Goal: Information Seeking & Learning: Learn about a topic

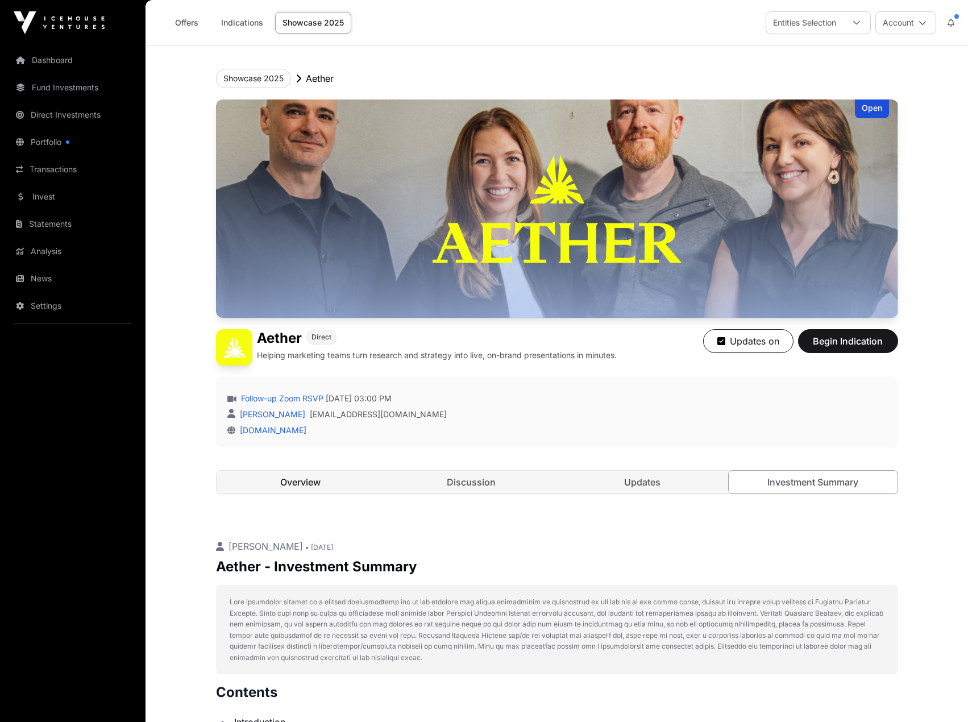
click at [310, 478] on link "Overview" at bounding box center [300, 481] width 169 height 23
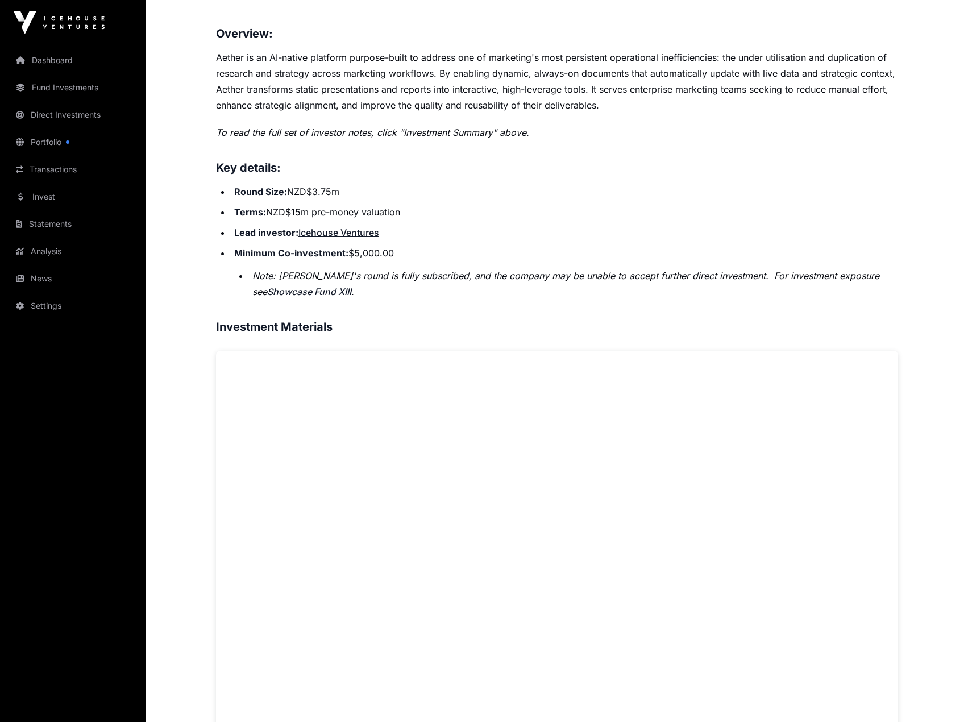
scroll to position [739, 0]
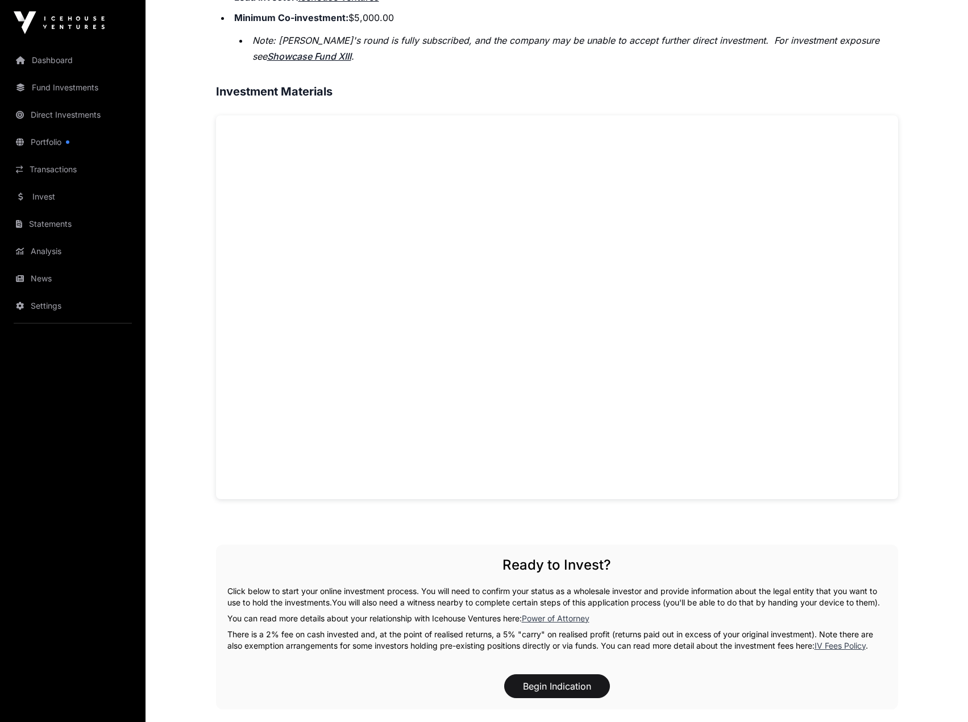
click at [180, 343] on main "Showcase 2025 Aether Open Aether Direct Helping marketing teams turn research a…" at bounding box center [556, 227] width 822 height 1840
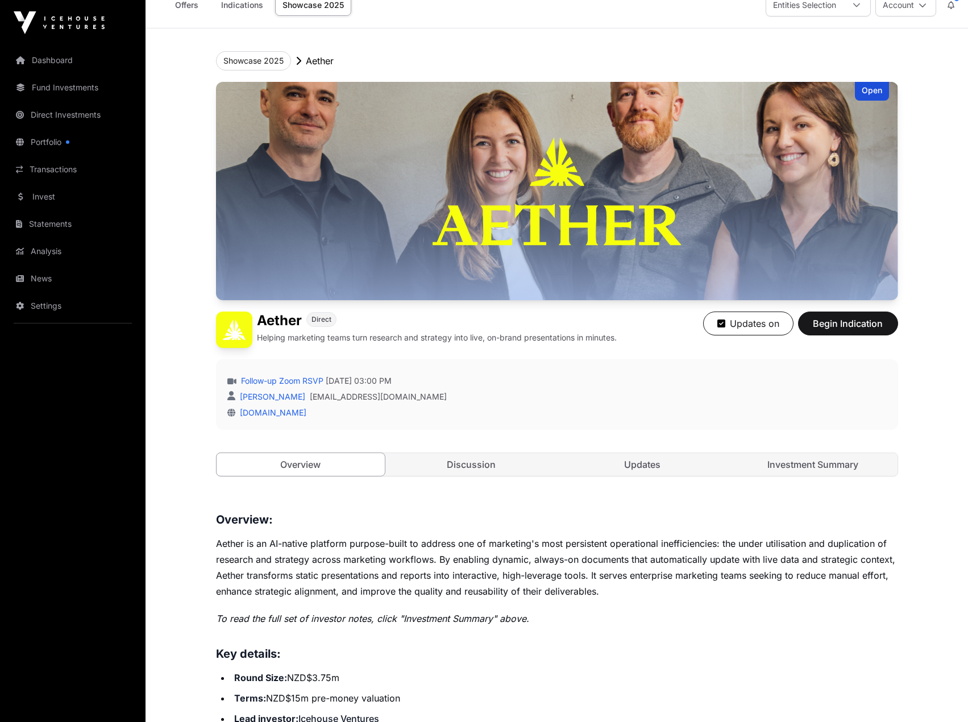
scroll to position [0, 0]
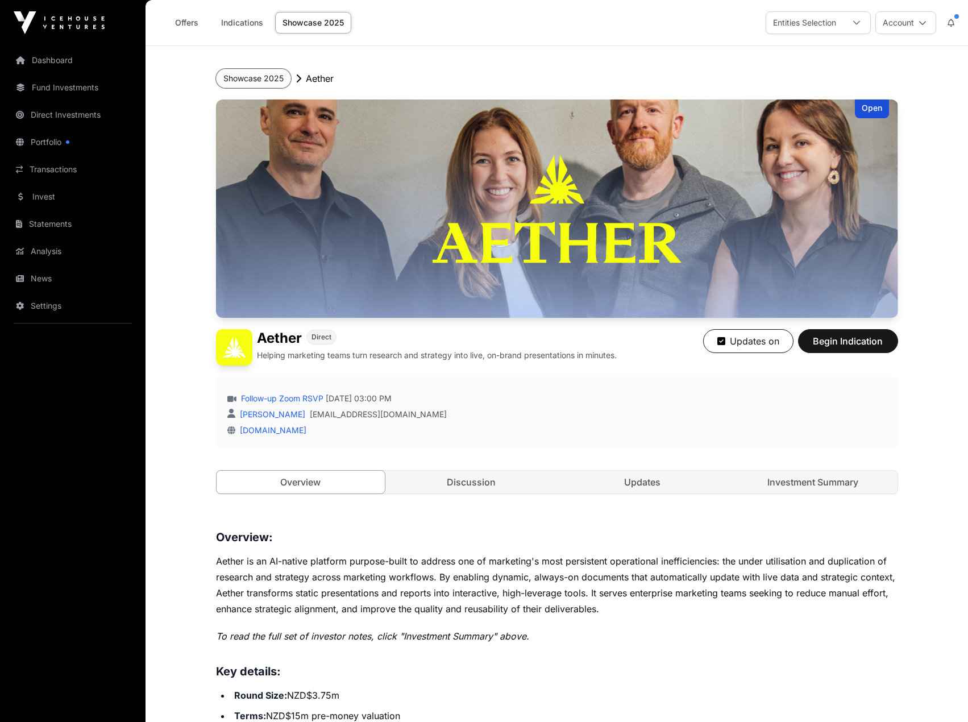
click at [242, 80] on button "Showcase 2025" at bounding box center [253, 78] width 75 height 19
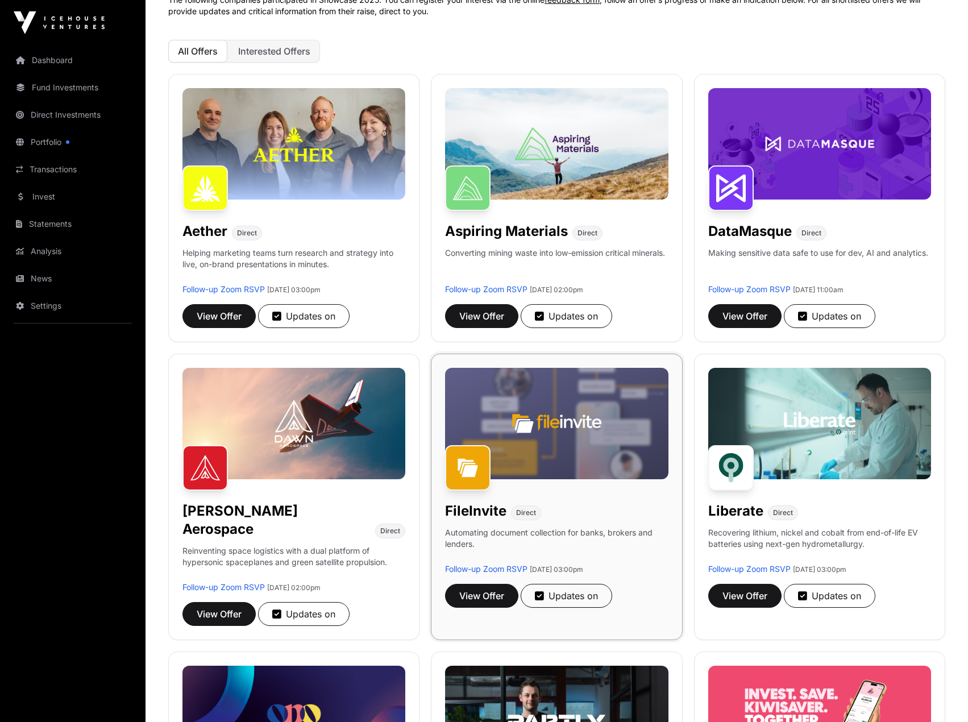
scroll to position [114, 0]
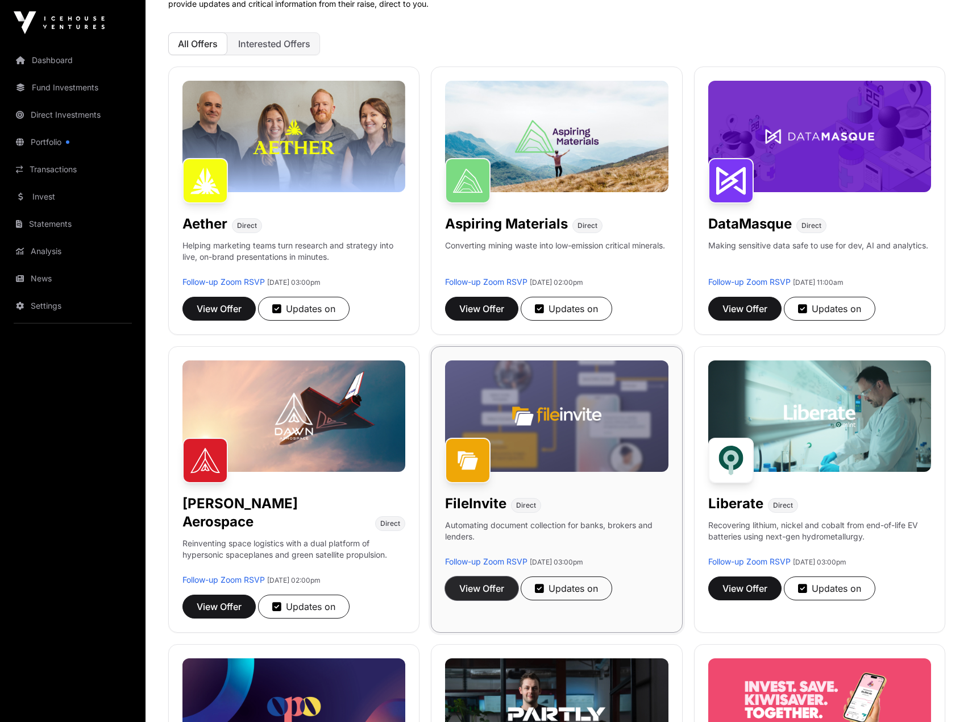
click at [473, 593] on span "View Offer" at bounding box center [481, 588] width 45 height 14
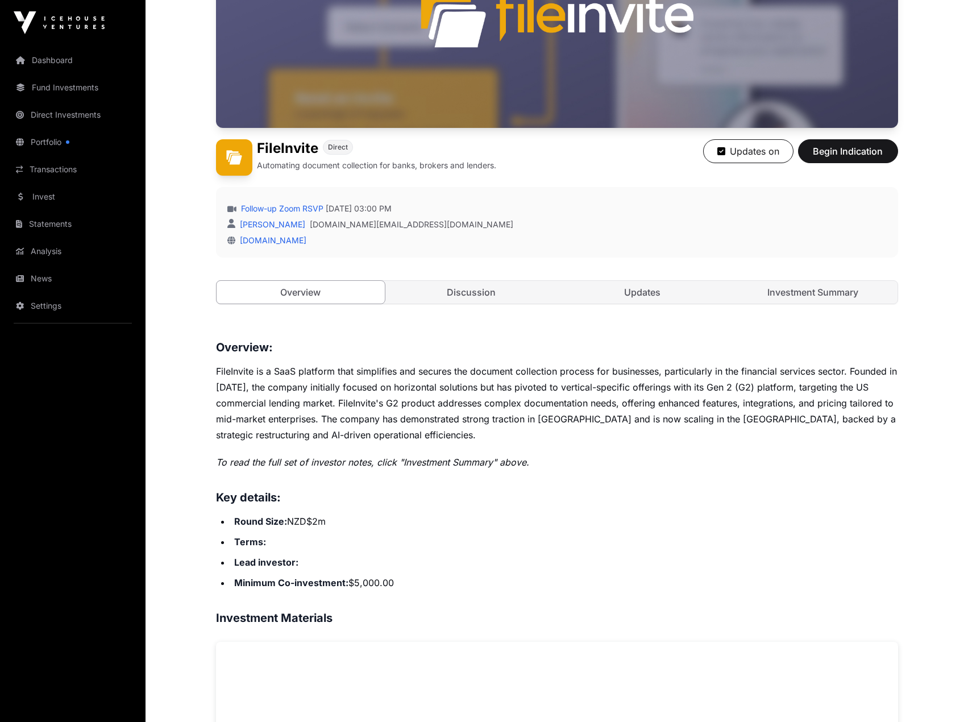
scroll to position [74, 0]
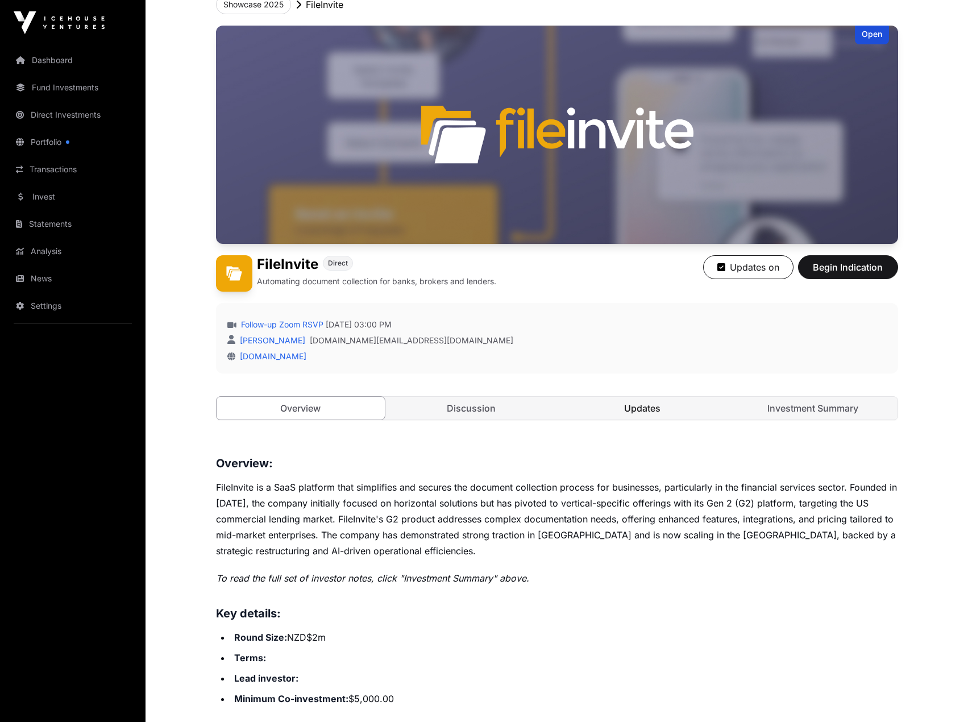
click at [615, 413] on link "Updates" at bounding box center [642, 408] width 169 height 23
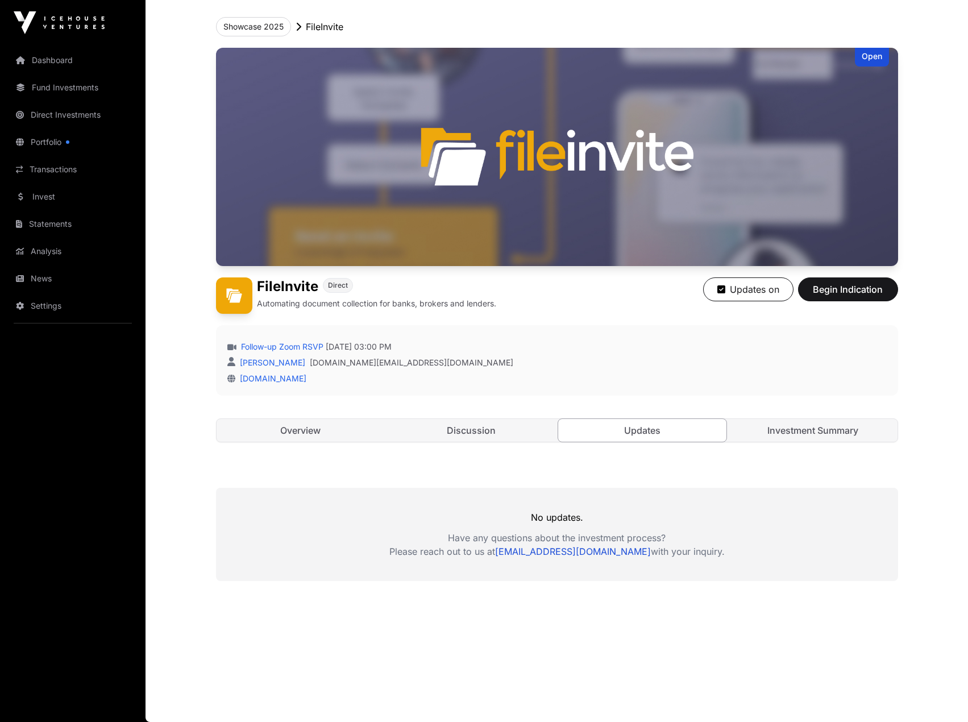
scroll to position [52, 0]
click at [496, 432] on link "Discussion" at bounding box center [471, 430] width 169 height 23
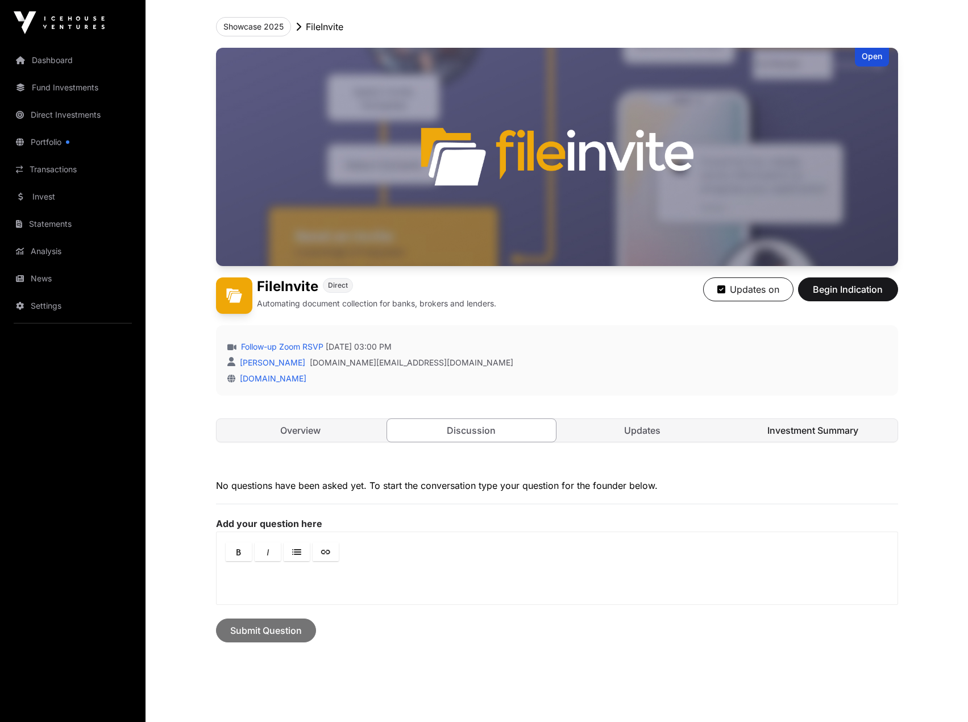
click at [789, 434] on link "Investment Summary" at bounding box center [812, 430] width 169 height 23
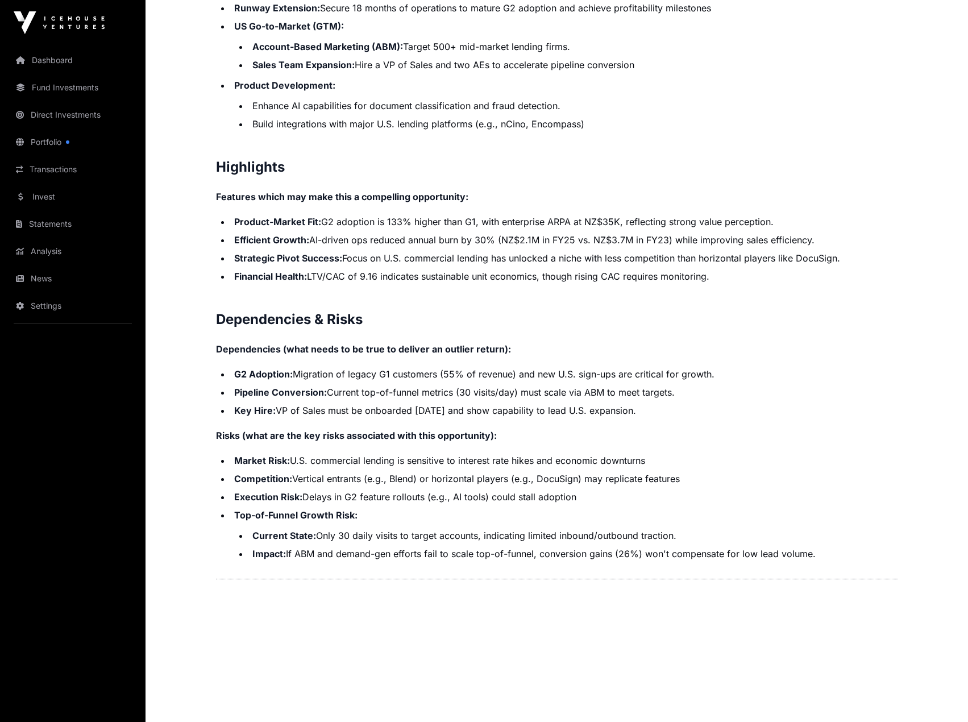
scroll to position [2170, 0]
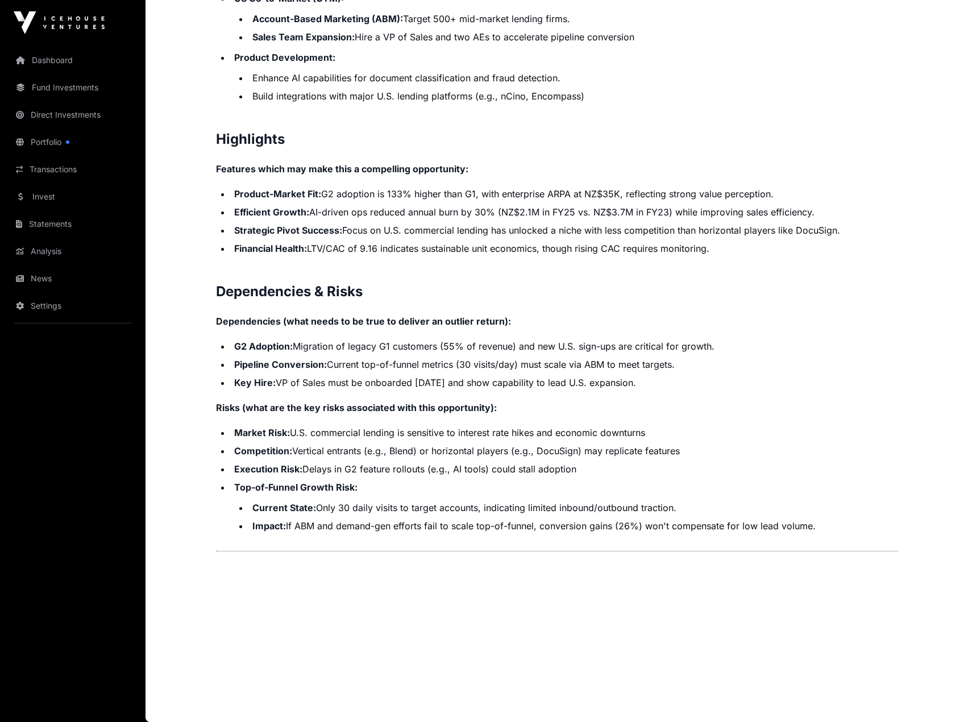
drag, startPoint x: 297, startPoint y: 430, endPoint x: 619, endPoint y: 435, distance: 322.2
click at [665, 433] on li "Market Risk: U.S. commercial lending is sensitive to interest rate hikes and ec…" at bounding box center [564, 433] width 667 height 14
drag, startPoint x: 299, startPoint y: 452, endPoint x: 441, endPoint y: 456, distance: 142.1
click at [692, 447] on li "Competition: Vertical entrants (e.g., Blend) or horizontal players (e.g., DocuS…" at bounding box center [564, 451] width 667 height 14
drag, startPoint x: 320, startPoint y: 465, endPoint x: 538, endPoint y: 474, distance: 217.8
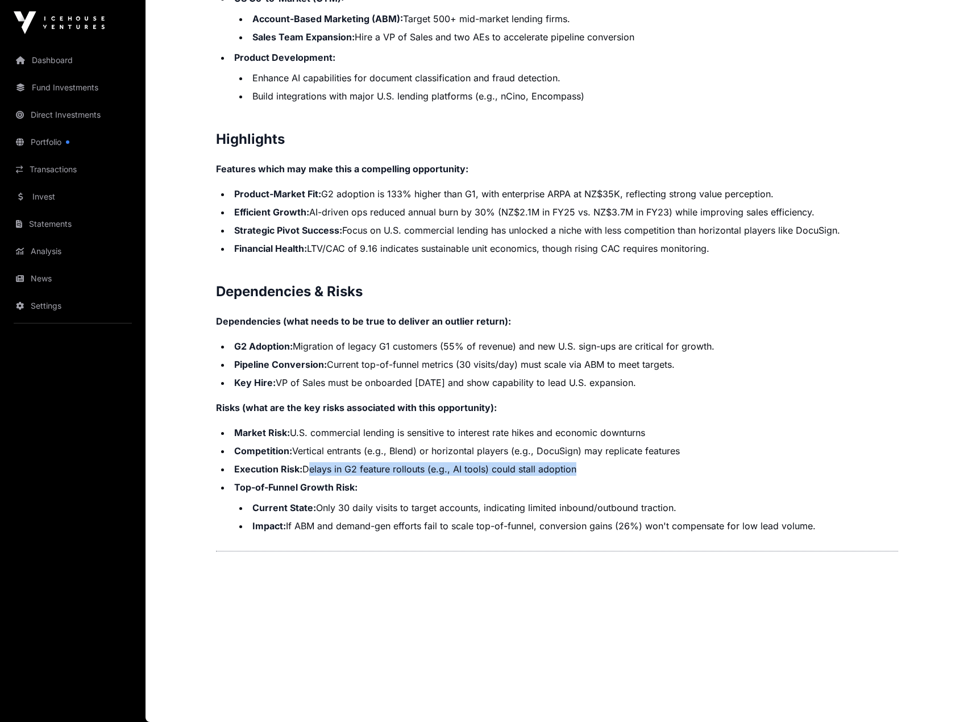
click at [555, 472] on li "Execution Risk: Delays in G2 feature rollouts (e.g., AI tools) could stall adop…" at bounding box center [564, 469] width 667 height 14
drag, startPoint x: 231, startPoint y: 488, endPoint x: 361, endPoint y: 494, distance: 130.3
click at [376, 487] on li "Top-of-Funnel Growth Risk: Current State: Only 30 daily visits to target accoun…" at bounding box center [564, 506] width 667 height 52
drag, startPoint x: 319, startPoint y: 507, endPoint x: 464, endPoint y: 510, distance: 145.5
click at [692, 506] on li "Current State: Only 30 daily visits to target accounts, indicating limited inbo…" at bounding box center [573, 508] width 649 height 14
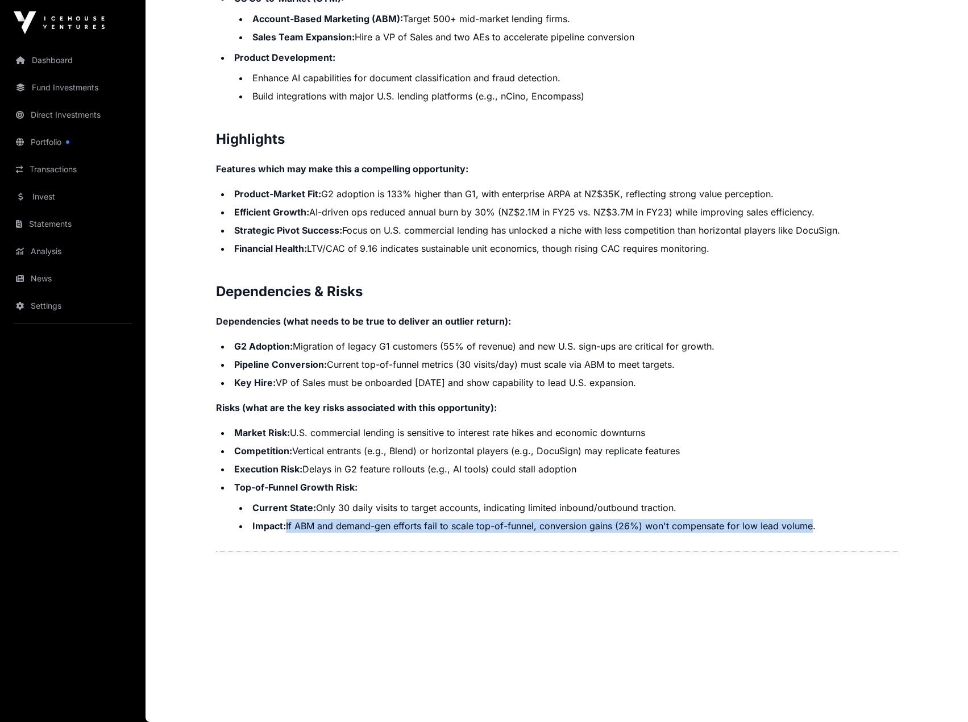
drag, startPoint x: 285, startPoint y: 531, endPoint x: 815, endPoint y: 518, distance: 529.7
click at [814, 518] on ul "Current State: Only 30 daily visits to target accounts, indicating limited inbo…" at bounding box center [566, 517] width 664 height 32
click at [816, 518] on ul "Current State: Only 30 daily visits to target accounts, indicating limited inbo…" at bounding box center [566, 517] width 664 height 32
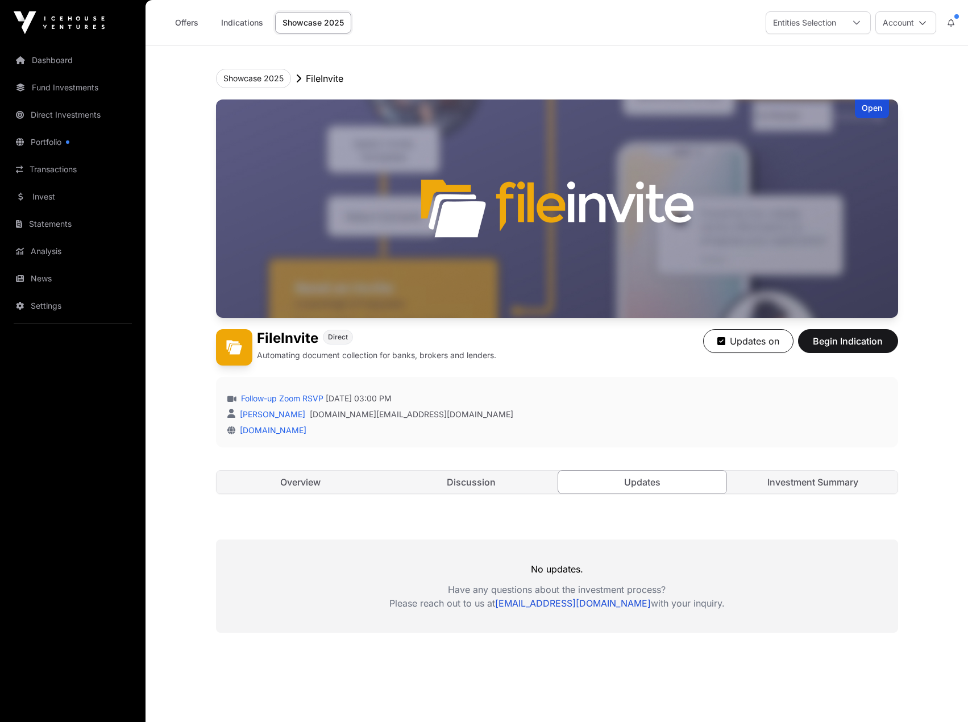
scroll to position [52, 0]
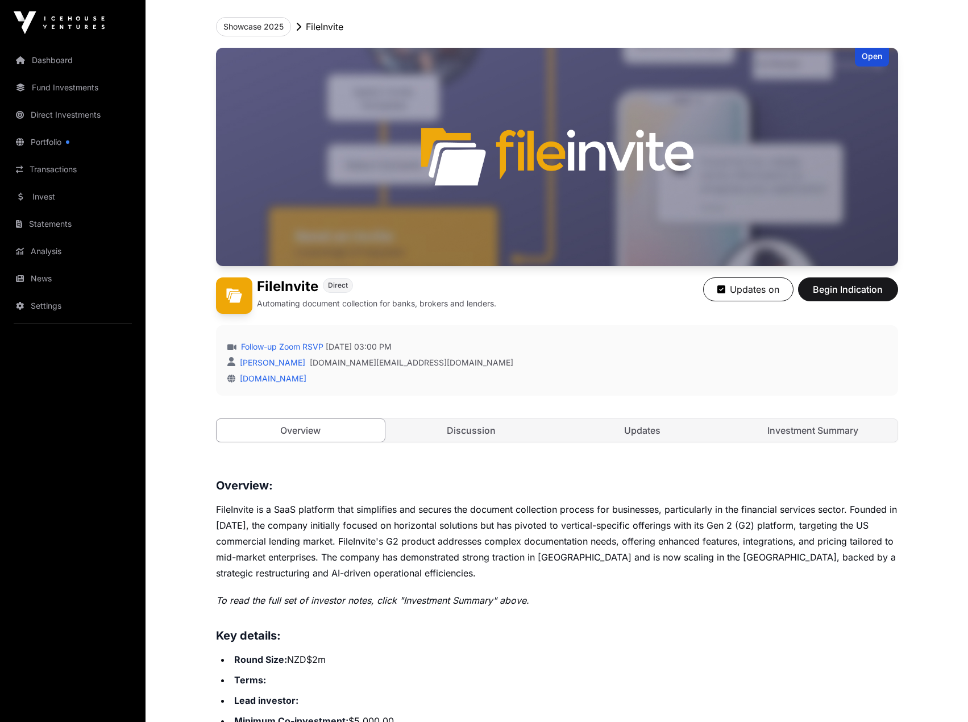
scroll to position [74, 0]
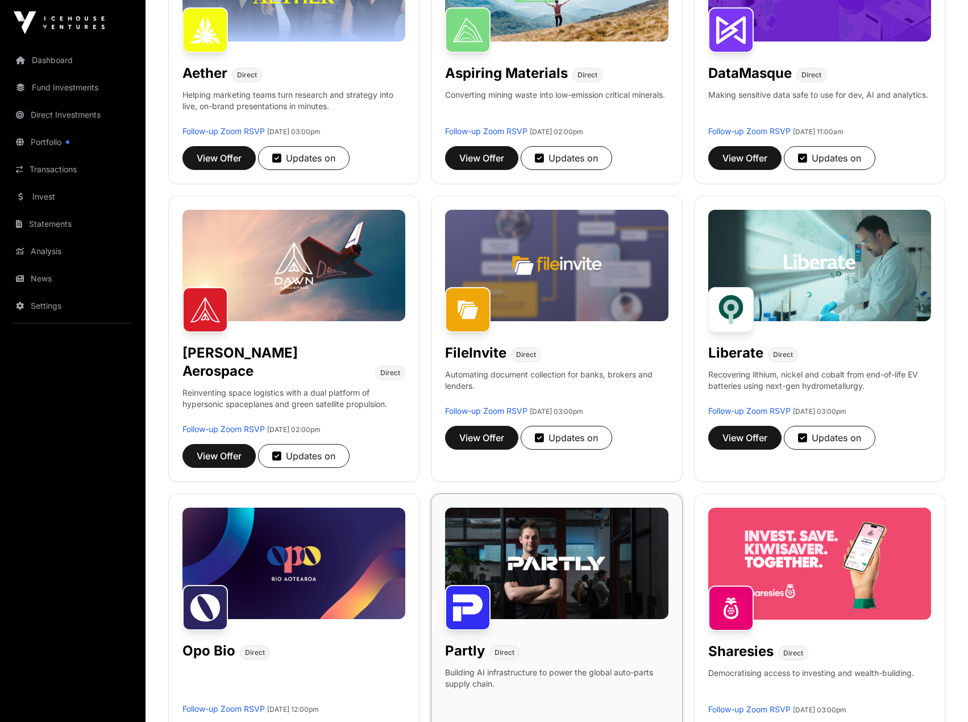
scroll to position [284, 0]
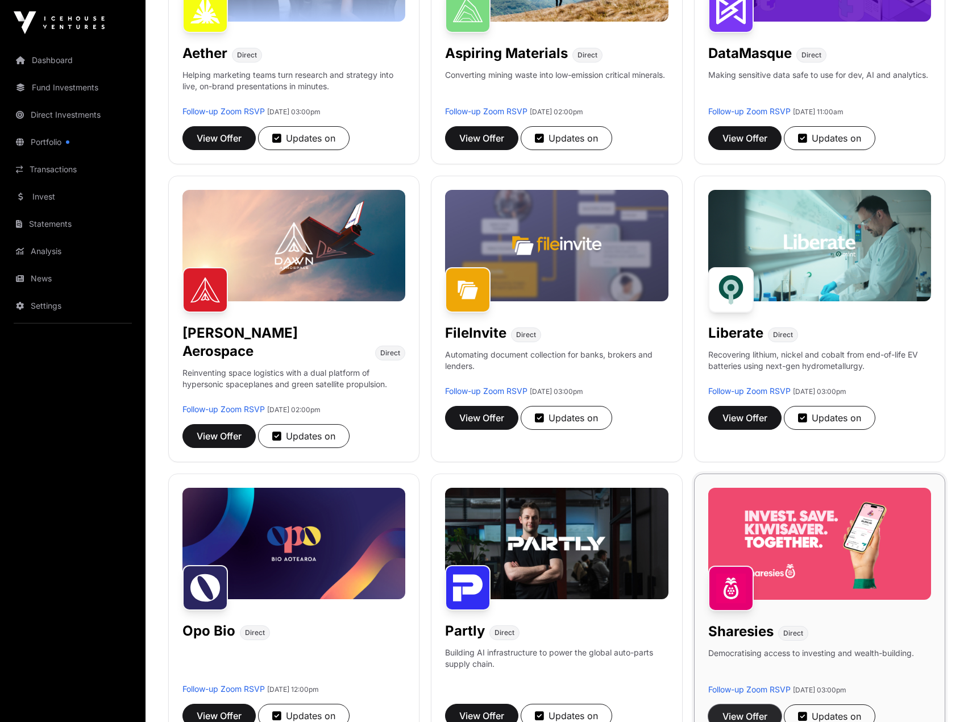
click at [756, 709] on span "View Offer" at bounding box center [744, 716] width 45 height 14
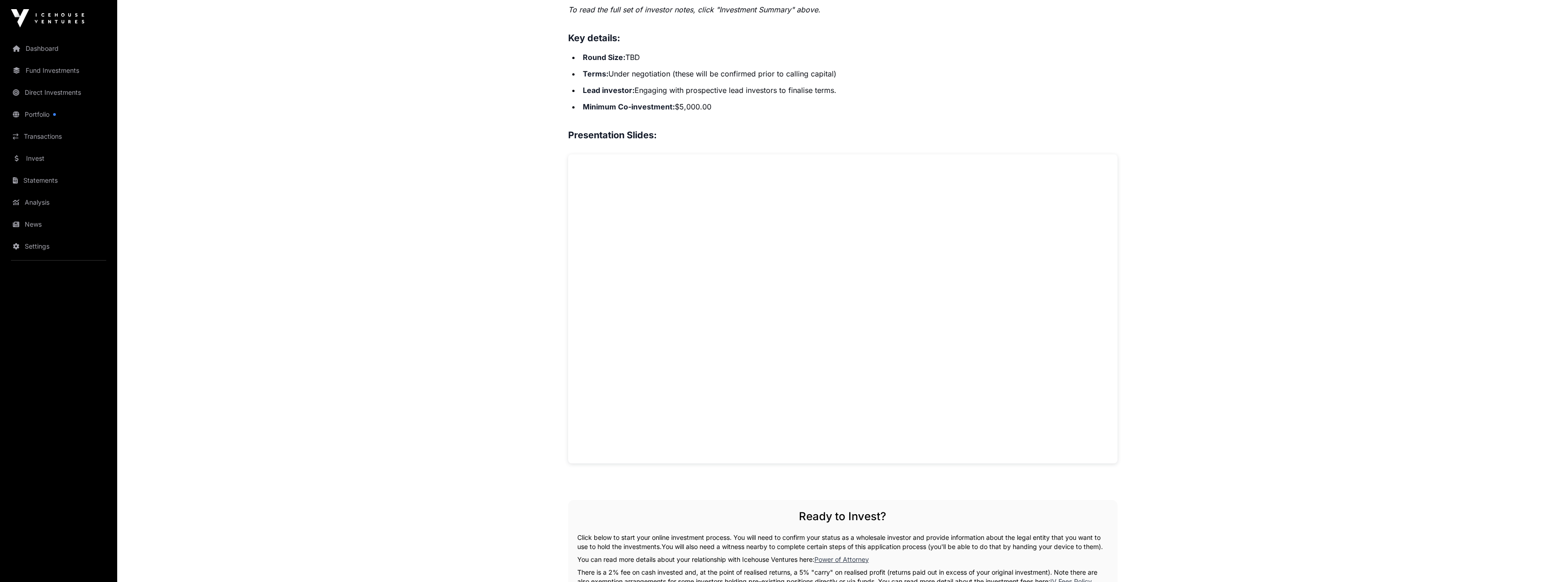
scroll to position [217, 0]
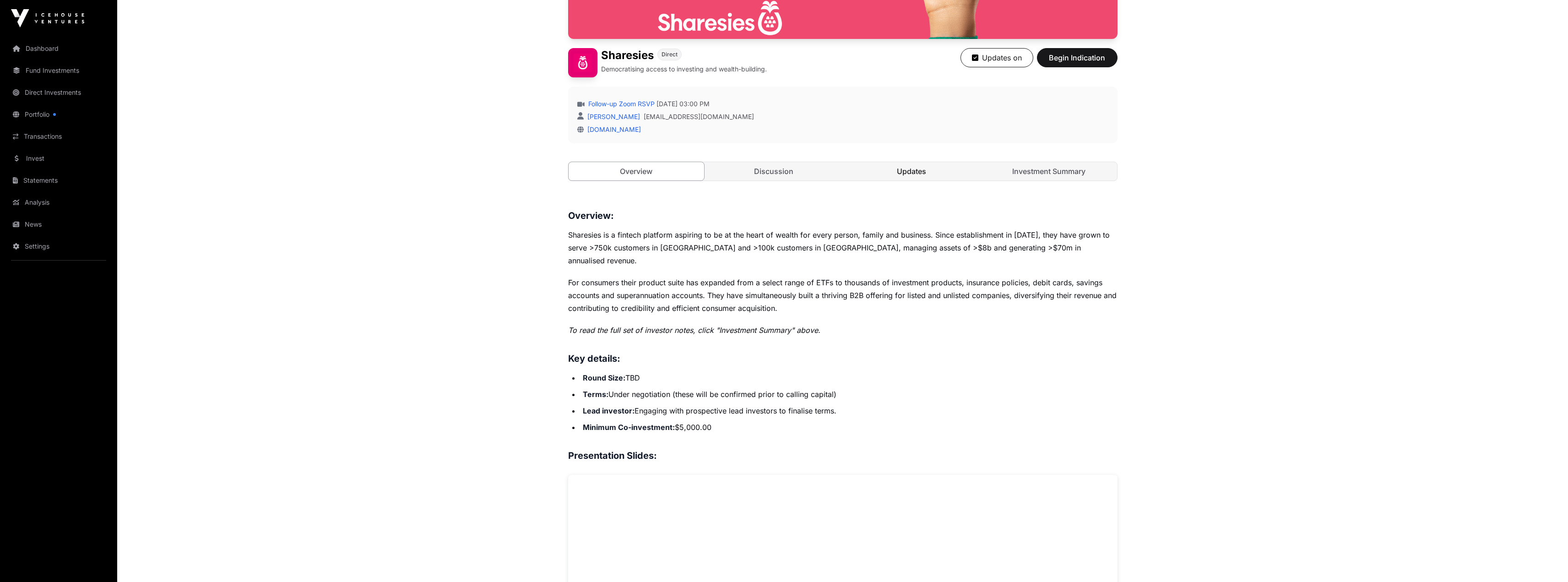
click at [779, 172] on link "Updates" at bounding box center [911, 171] width 136 height 19
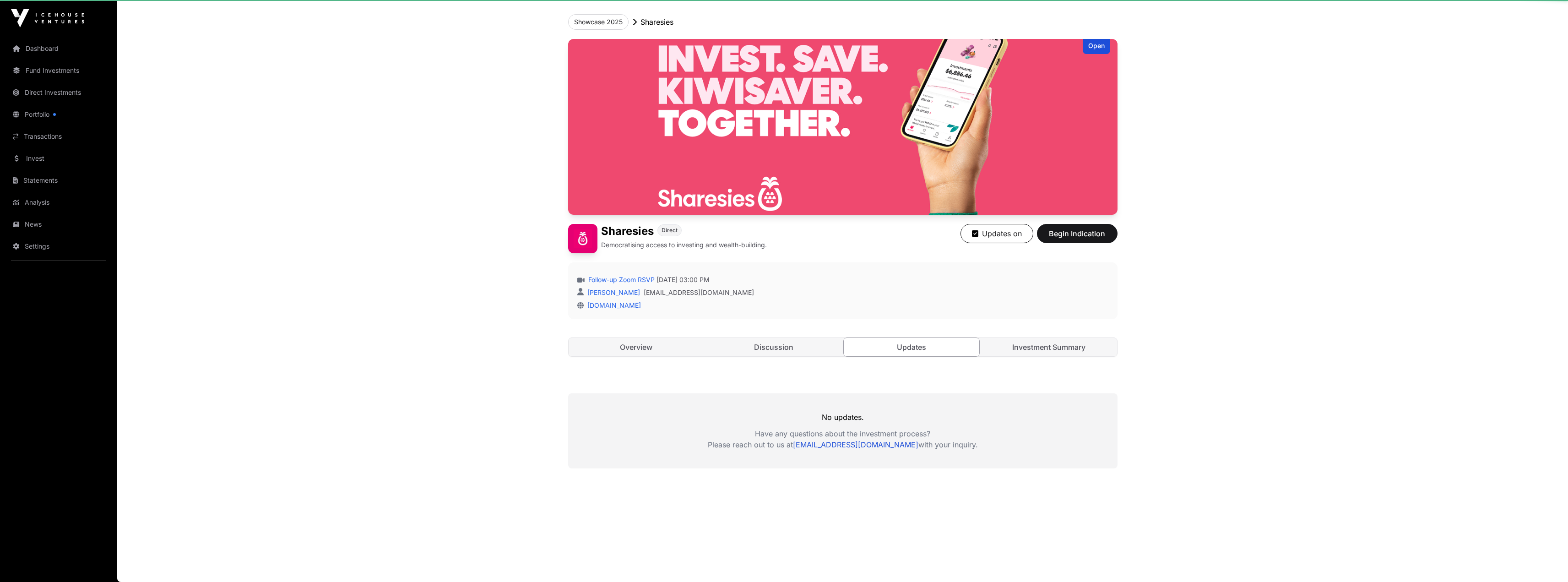
scroll to position [41, 0]
click at [779, 345] on link "Investment Summary" at bounding box center [1049, 347] width 136 height 19
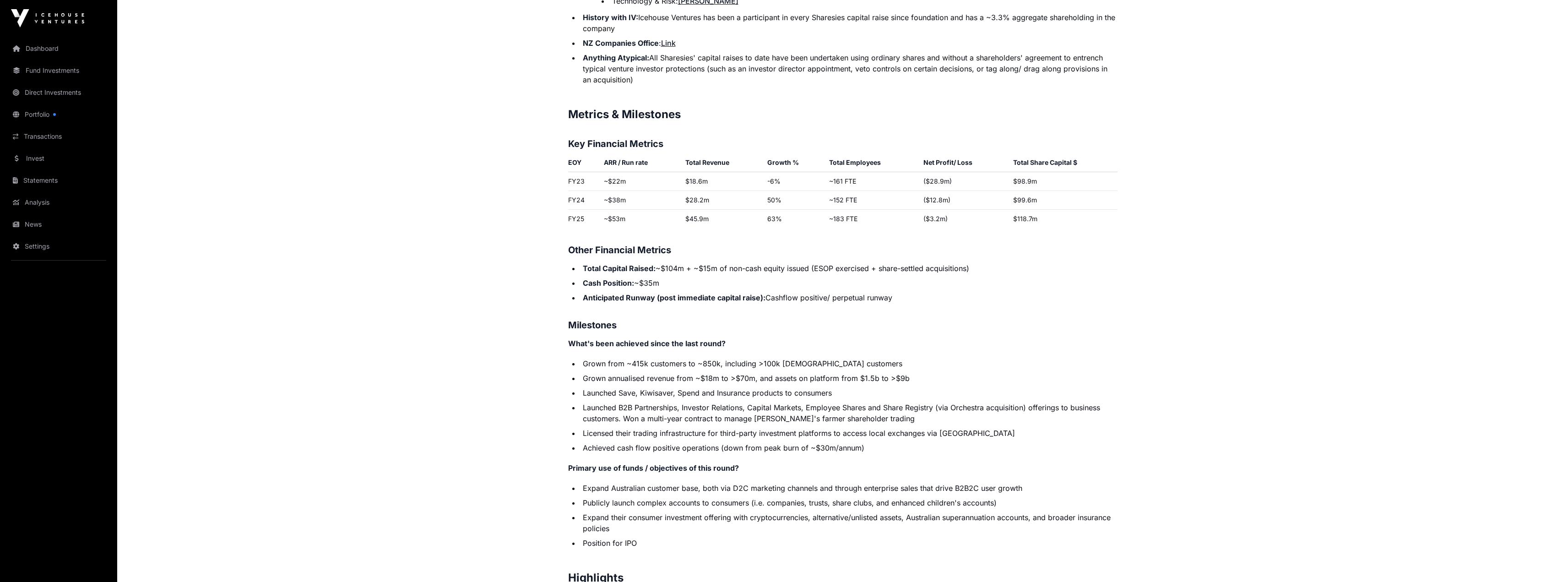
scroll to position [1507, 0]
